Goal: Task Accomplishment & Management: Manage account settings

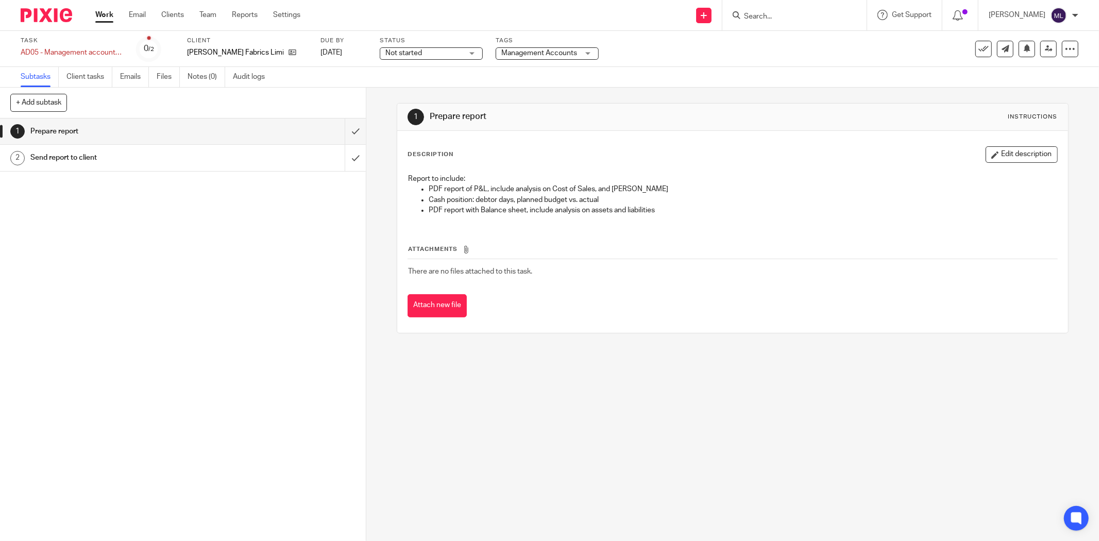
click at [425, 57] on span "Not started" at bounding box center [424, 53] width 77 height 11
click at [413, 88] on li "In progress" at bounding box center [420, 90] width 102 height 21
click at [510, 48] on span "Management Accounts" at bounding box center [540, 53] width 77 height 11
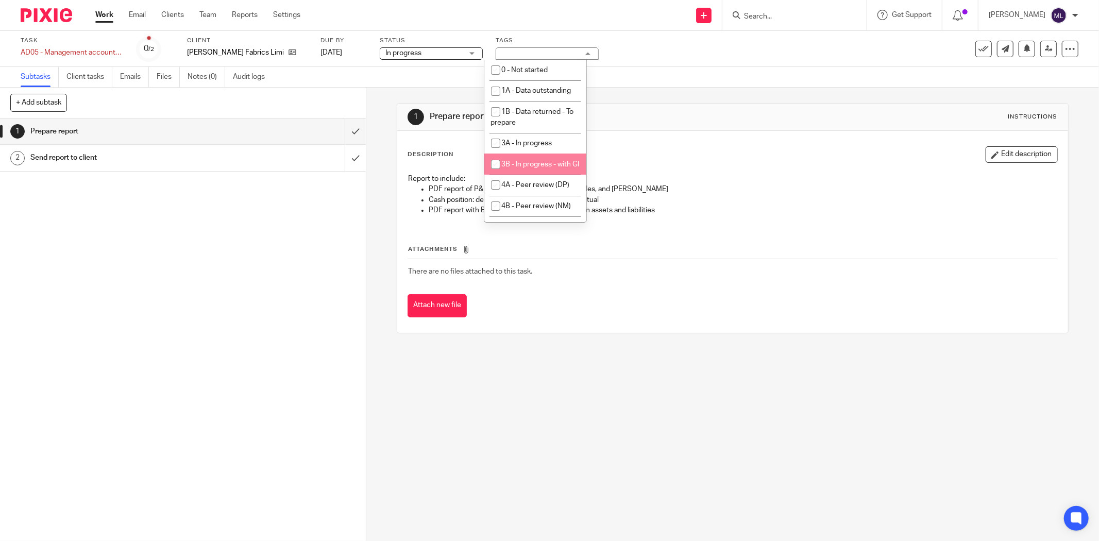
scroll to position [57, 0]
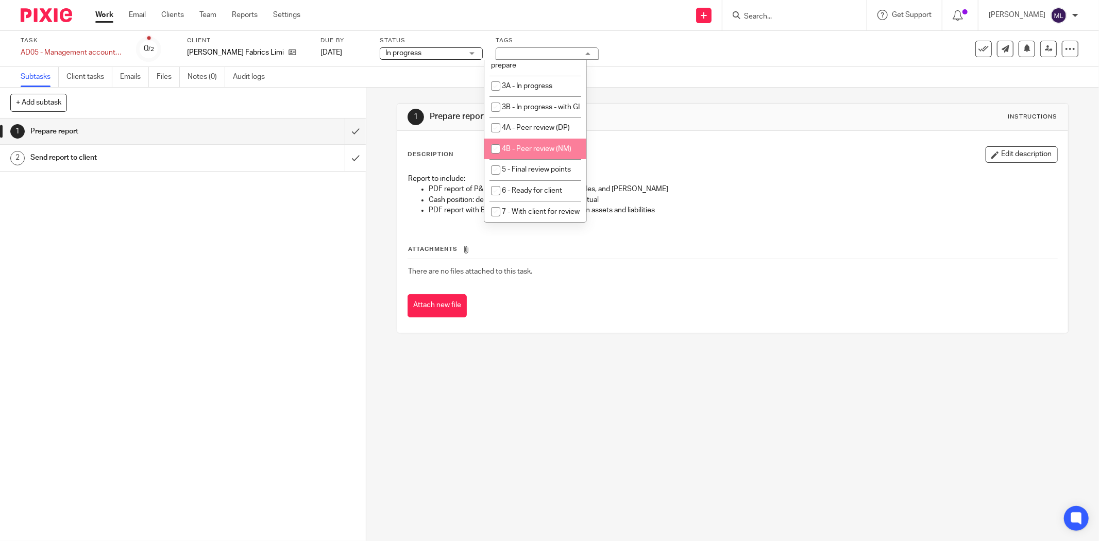
click at [544, 160] on li "4B - Peer review (NM)" at bounding box center [536, 149] width 102 height 21
checkbox input "true"
click at [746, 79] on div "Subtasks Client tasks Emails Files Notes (0) Audit logs" at bounding box center [549, 77] width 1099 height 21
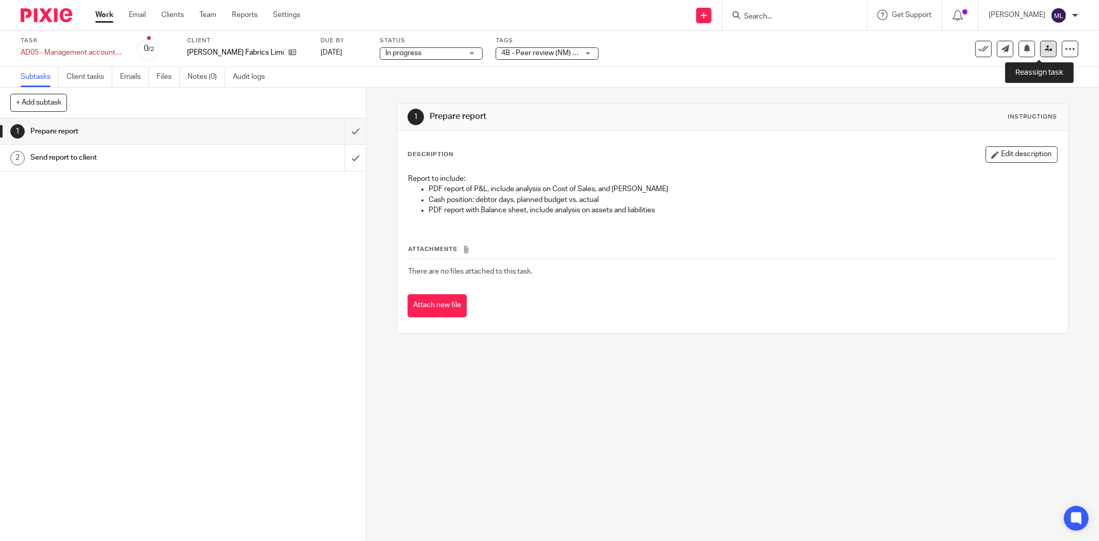
click at [1045, 49] on icon at bounding box center [1049, 49] width 8 height 8
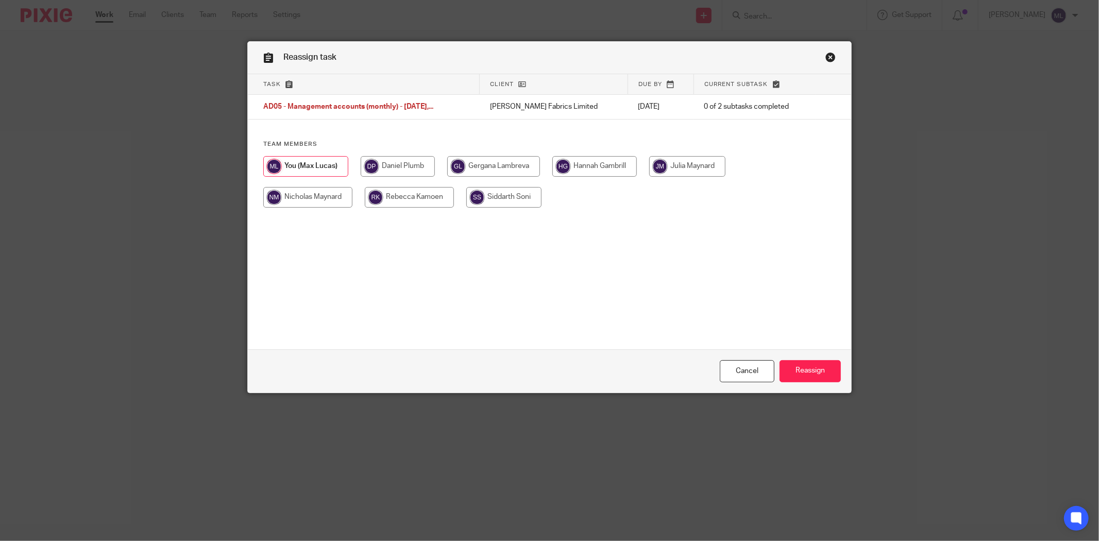
click at [314, 198] on input "radio" at bounding box center [307, 197] width 89 height 21
radio input "true"
click at [807, 366] on input "Reassign" at bounding box center [810, 371] width 61 height 22
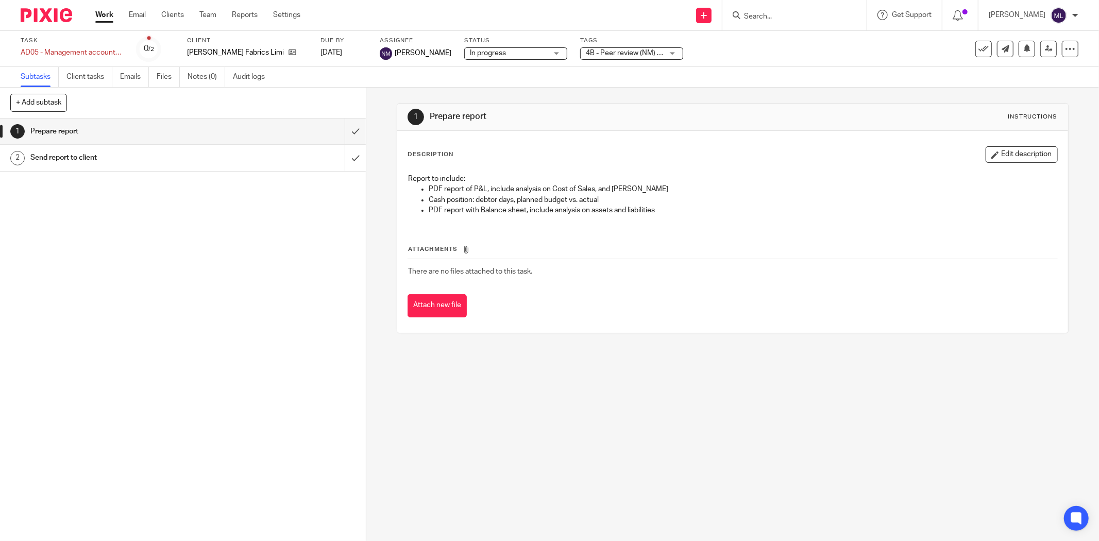
click at [98, 13] on link "Work" at bounding box center [104, 15] width 18 height 10
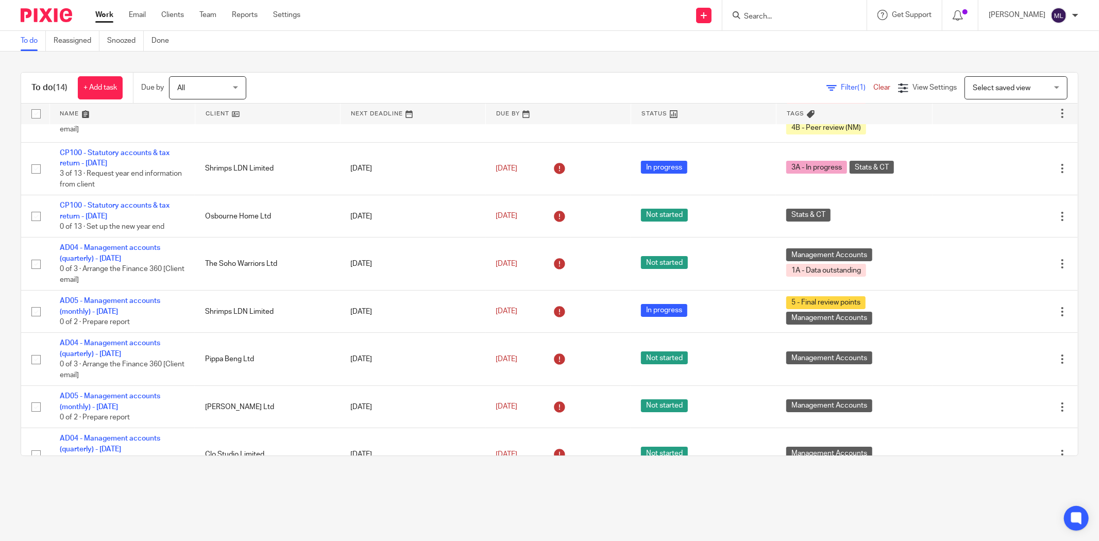
scroll to position [114, 0]
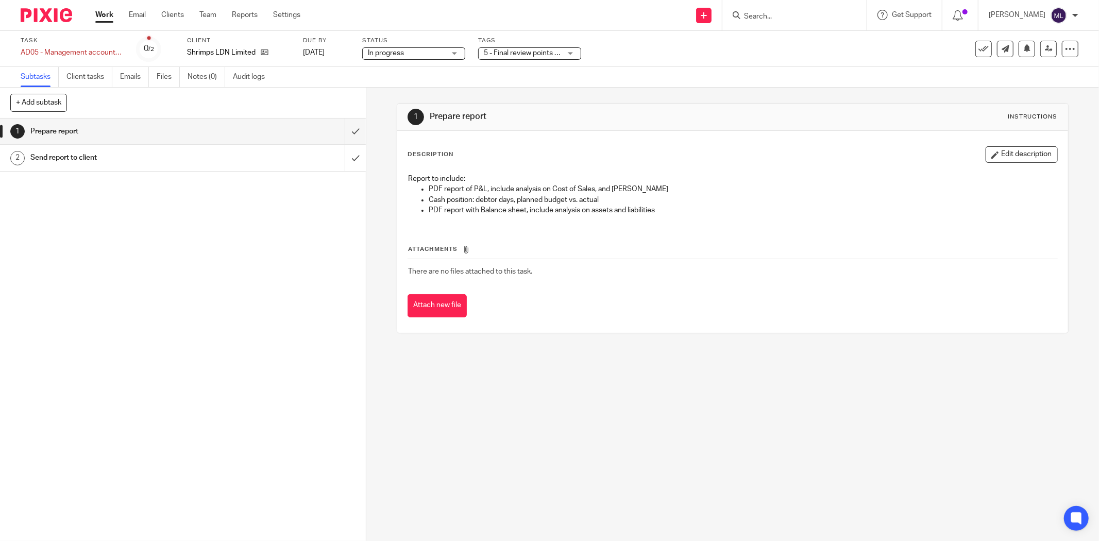
click at [515, 43] on label "Tags" at bounding box center [529, 41] width 103 height 8
click at [515, 44] on div "Tags 5 - Final review points + 1 0 - Not started 1A - Data outstanding 1B - Dat…" at bounding box center [529, 49] width 103 height 25
click at [515, 49] on span "5 - Final review points + 1" at bounding box center [524, 52] width 80 height 7
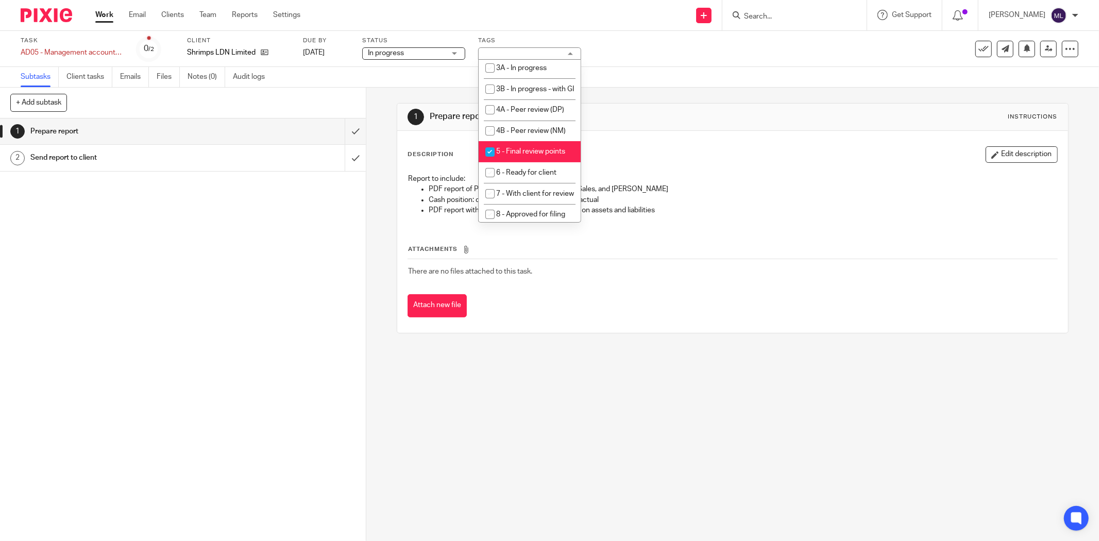
scroll to position [114, 0]
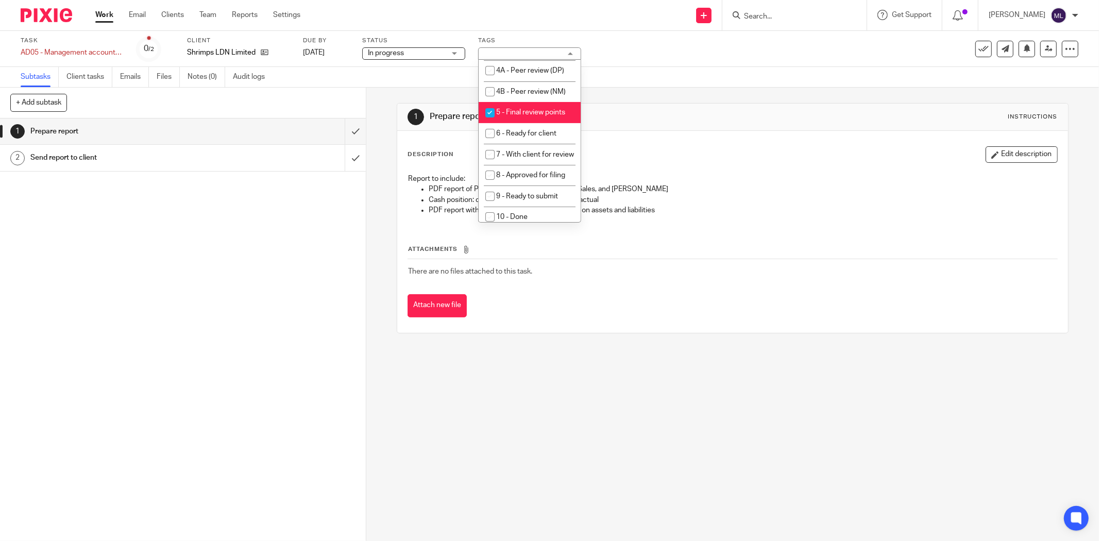
click at [541, 123] on li "5 - Final review points" at bounding box center [530, 112] width 102 height 21
checkbox input "false"
click at [532, 158] on span "7 - With client for review" at bounding box center [535, 154] width 78 height 7
checkbox input "true"
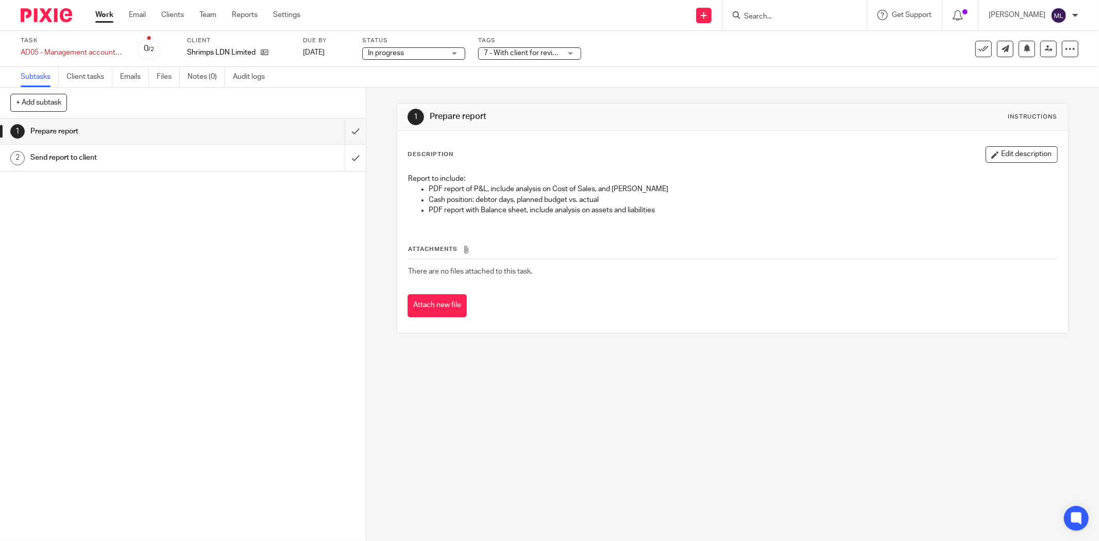
click at [665, 93] on div "1 Prepare report Instructions Description Edit description Report to include: P…" at bounding box center [733, 218] width 672 height 261
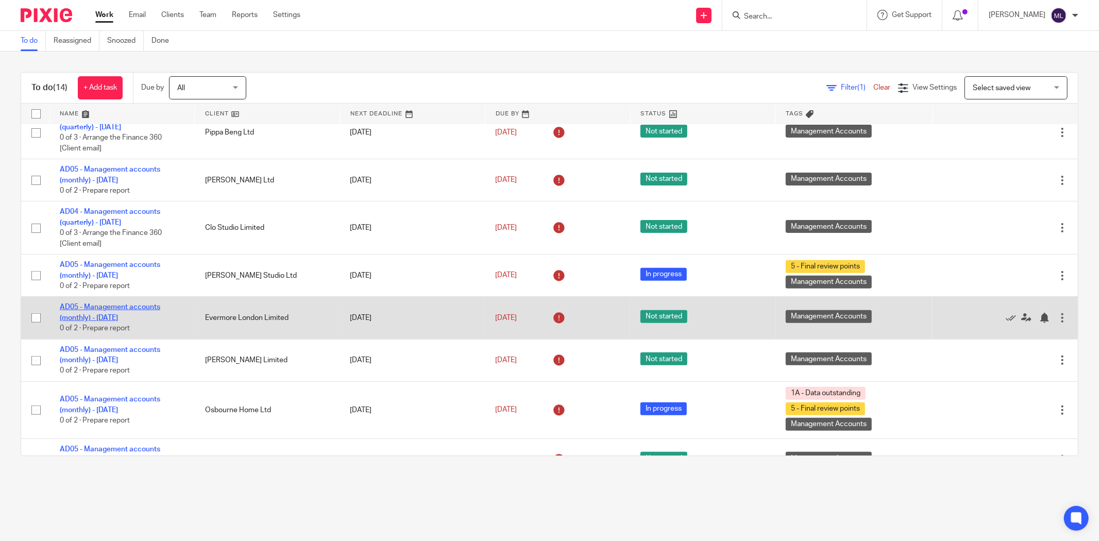
scroll to position [286, 0]
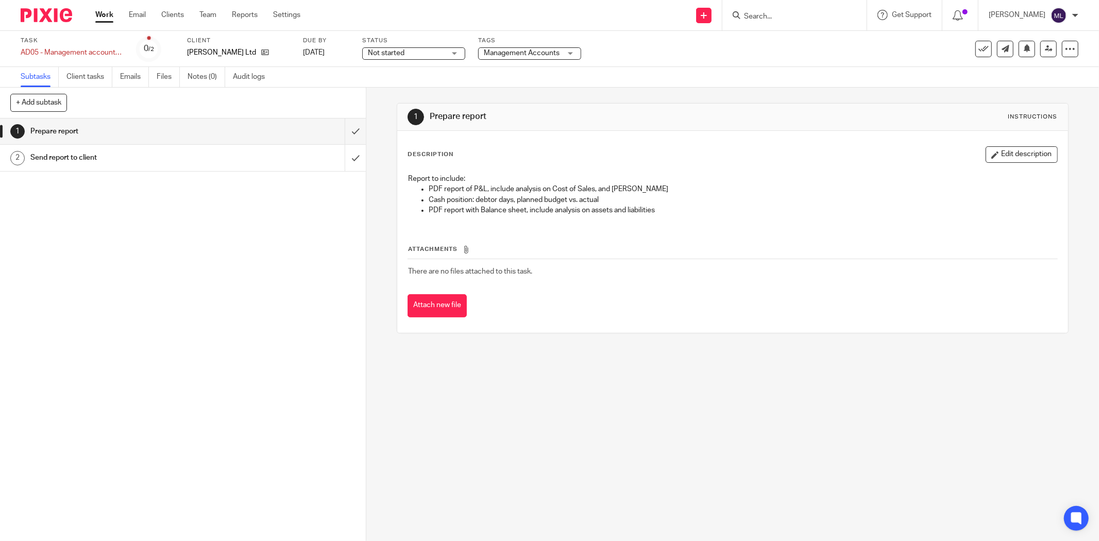
click at [430, 57] on span "Not started" at bounding box center [406, 53] width 77 height 11
click at [416, 88] on li "In progress" at bounding box center [414, 90] width 102 height 21
click at [498, 67] on div "Subtasks Client tasks Emails Files Notes (0) Audit logs" at bounding box center [549, 77] width 1099 height 21
click at [506, 50] on span "Management Accounts" at bounding box center [522, 52] width 76 height 7
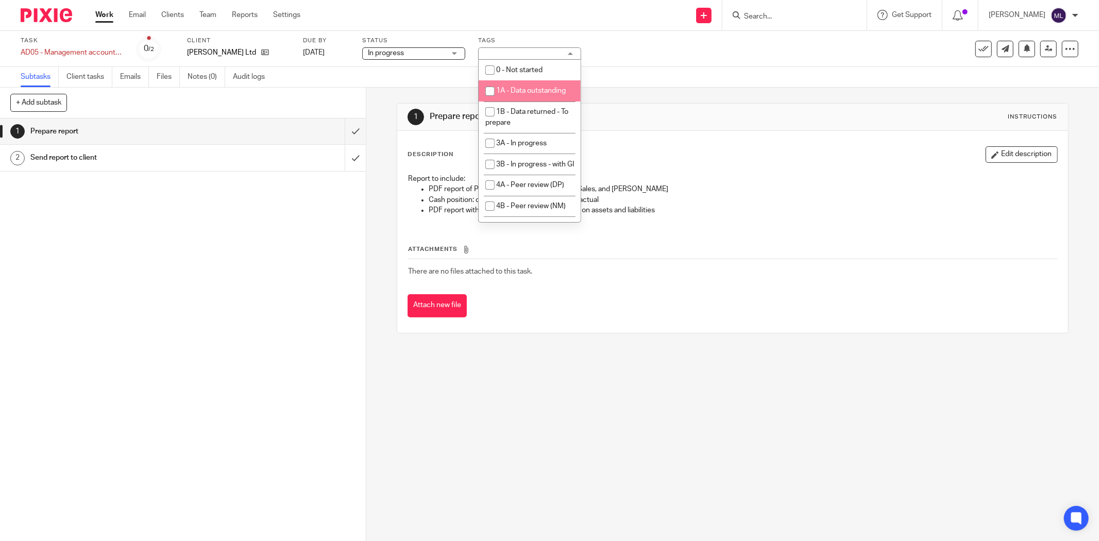
click at [519, 94] on span "1A - Data outstanding" at bounding box center [531, 90] width 70 height 7
checkbox input "true"
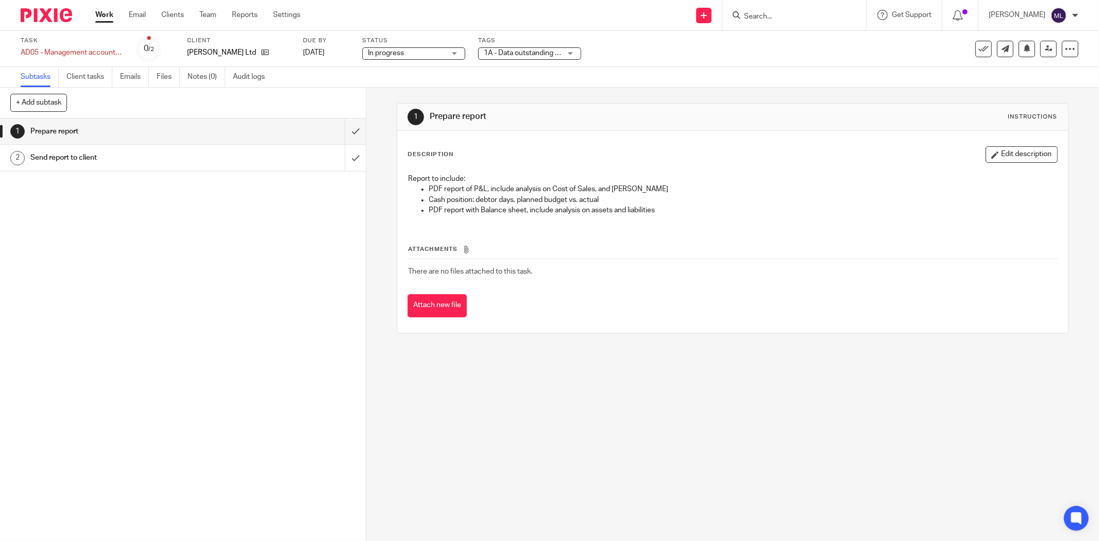
click at [693, 95] on div "1 Prepare report Instructions Description Edit description Report to include: P…" at bounding box center [733, 218] width 672 height 261
